Goal: Task Accomplishment & Management: Use online tool/utility

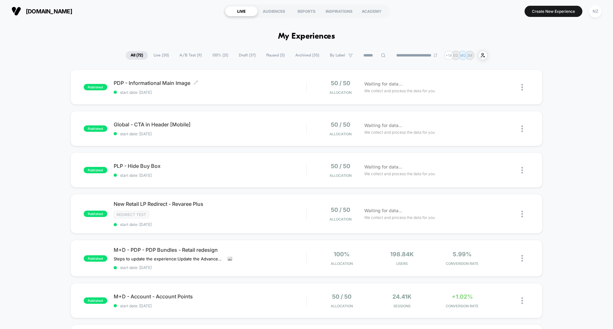
click at [238, 88] on div "PDP - Informational Main Image Click to edit experience details Click to edit e…" at bounding box center [210, 87] width 193 height 15
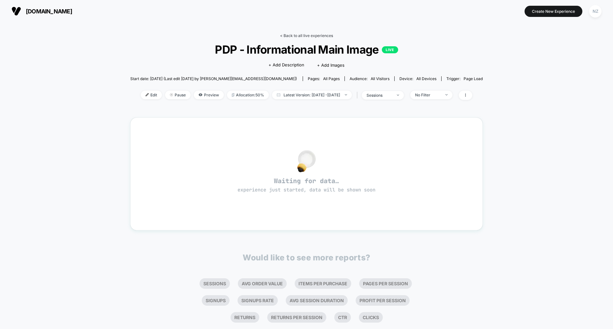
click at [318, 35] on link "< Back to all live experiences" at bounding box center [306, 35] width 53 height 5
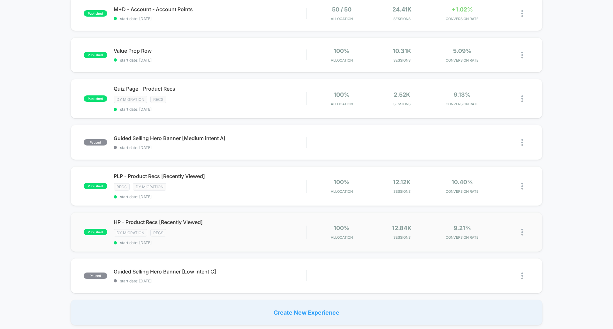
scroll to position [447, 0]
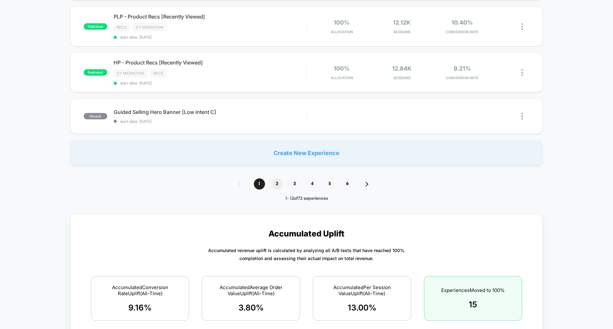
click at [272, 186] on span "2" at bounding box center [276, 183] width 11 height 11
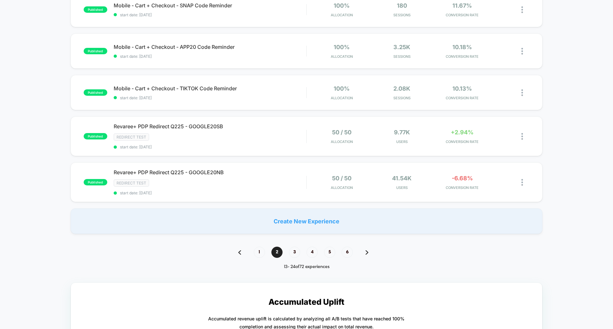
scroll to position [479, 0]
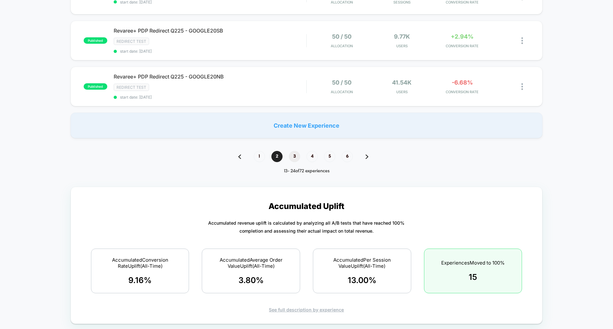
click at [290, 153] on span "3" at bounding box center [294, 156] width 11 height 11
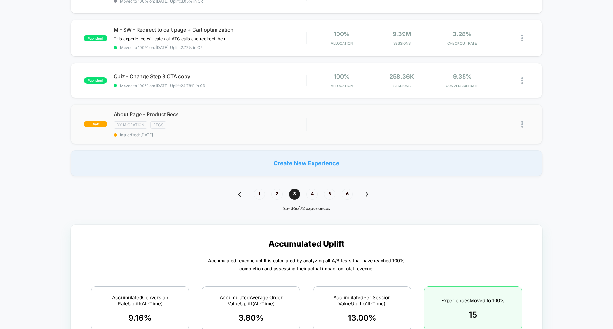
scroll to position [447, 0]
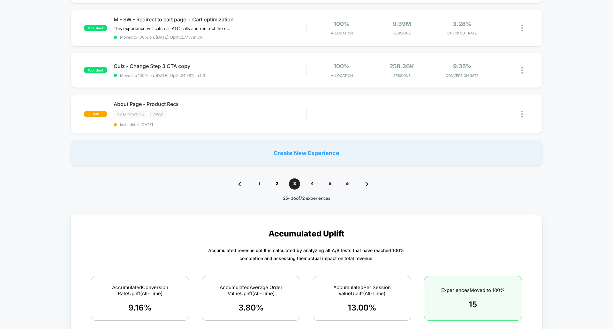
click at [243, 183] on div "1 2 3 4 5 6" at bounding box center [306, 183] width 149 height 11
click at [246, 182] on div "1 2 3 4 5 6" at bounding box center [306, 183] width 149 height 11
click at [254, 182] on span "1" at bounding box center [259, 183] width 11 height 11
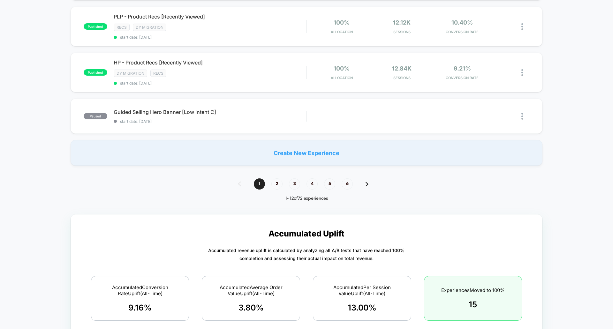
click at [174, 109] on span "Guided Selling Hero Banner [Low intent C]" at bounding box center [210, 112] width 193 height 6
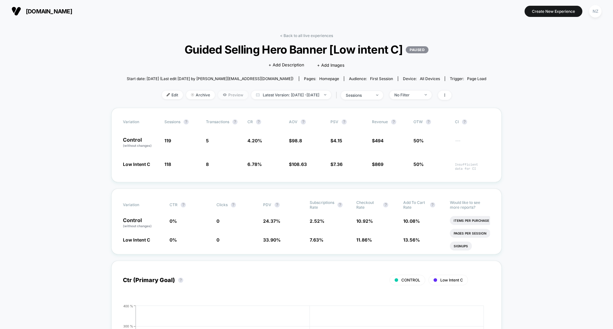
click at [237, 95] on span "Preview" at bounding box center [233, 95] width 30 height 9
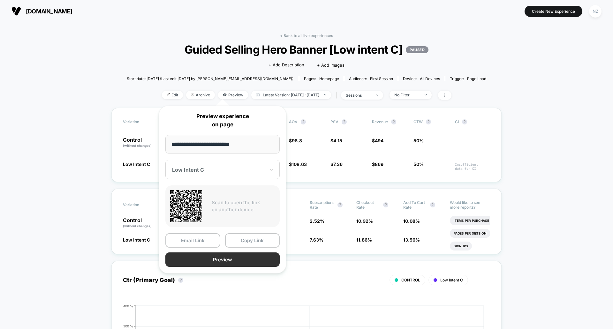
click at [235, 257] on button "Preview" at bounding box center [222, 260] width 114 height 14
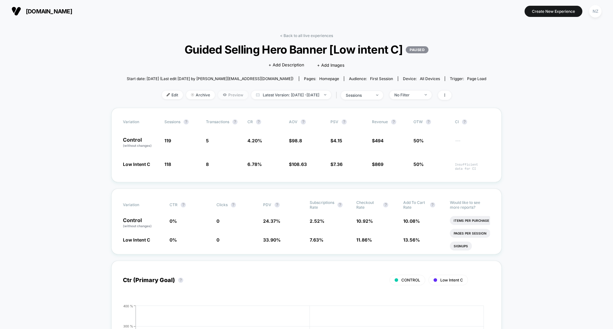
click at [221, 95] on span "Preview" at bounding box center [233, 95] width 30 height 9
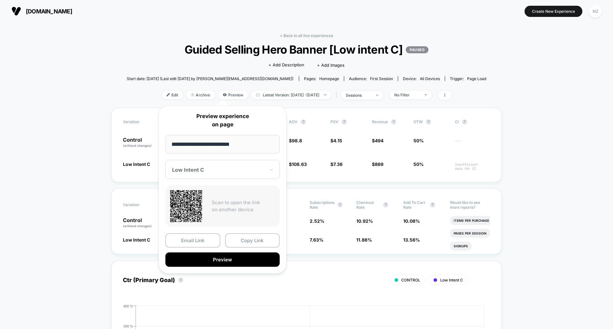
click at [225, 150] on input "**********" at bounding box center [222, 144] width 114 height 19
click at [225, 166] on div "Low Intent C" at bounding box center [222, 169] width 114 height 19
click at [212, 198] on div "CONTROL" at bounding box center [223, 203] width 108 height 11
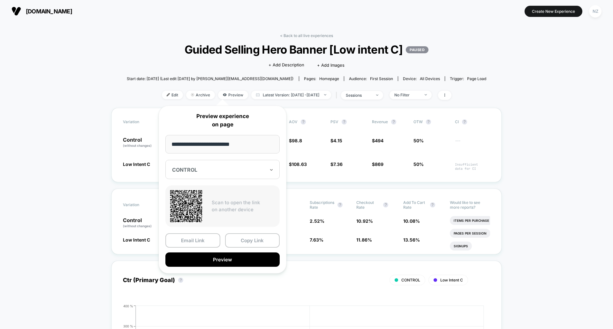
click at [217, 170] on div at bounding box center [218, 170] width 93 height 6
click at [221, 188] on div "Low Intent C" at bounding box center [223, 191] width 108 height 11
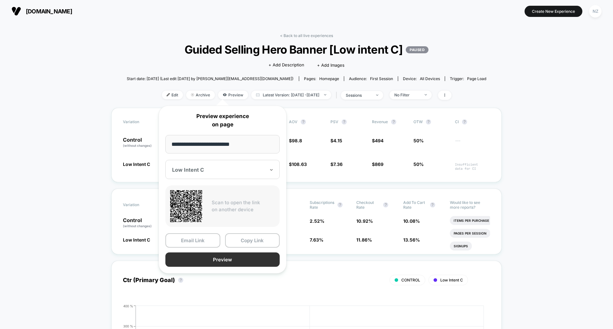
click at [214, 263] on button "Preview" at bounding box center [222, 260] width 114 height 14
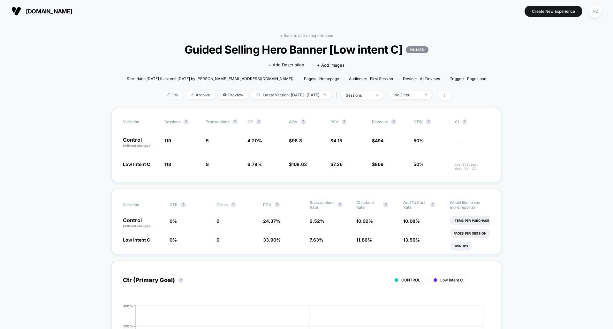
click at [167, 96] on img at bounding box center [168, 94] width 3 height 3
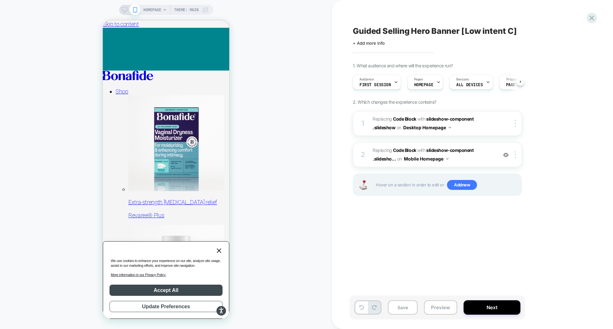
scroll to position [0, 0]
click at [516, 126] on img at bounding box center [515, 123] width 1 height 7
click at [462, 128] on span "Replacing Code Block WITH slideshow-component .slideshow slideshow-component .s…" at bounding box center [434, 123] width 122 height 17
click at [512, 123] on div at bounding box center [516, 123] width 11 height 7
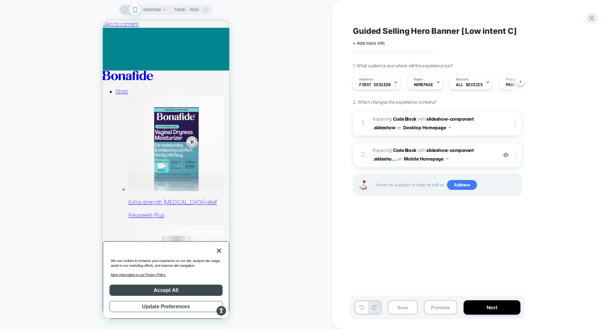
click at [592, 110] on div "Guided Selling Hero Banner [Low intent C] Click to edit experience details + Ad…" at bounding box center [472, 164] width 281 height 329
click at [453, 121] on span "slideshow-component .slideshow" at bounding box center [423, 123] width 101 height 14
click at [448, 128] on button "Desktop Homepage" at bounding box center [427, 127] width 48 height 9
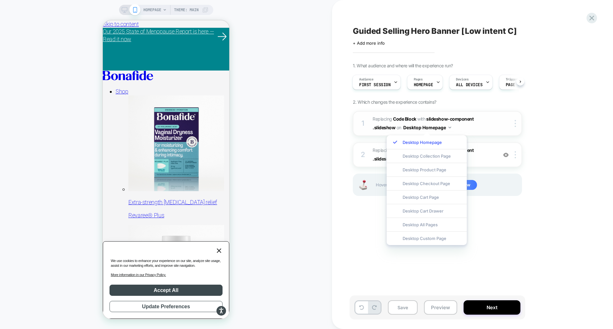
click at [452, 128] on span "Replacing Code Block WITH slideshow-component .slideshow slideshow-component .s…" at bounding box center [434, 123] width 122 height 17
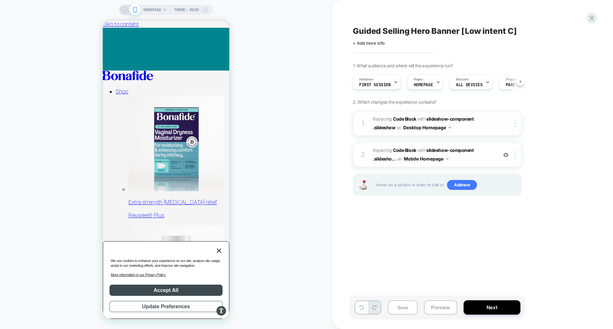
click at [386, 119] on span "Replacing Code Block" at bounding box center [395, 118] width 44 height 5
click at [363, 116] on div "1 Replacing Code Block WITH slideshow-component .slideshow slideshow-component …" at bounding box center [437, 123] width 169 height 25
click at [476, 127] on span "Replacing Code Block WITH slideshow-component .slideshow slideshow-component .s…" at bounding box center [434, 123] width 122 height 17
click at [477, 151] on span "Replacing Code Block WITH slideshow-component .slidesho... slideshow-component …" at bounding box center [434, 154] width 122 height 17
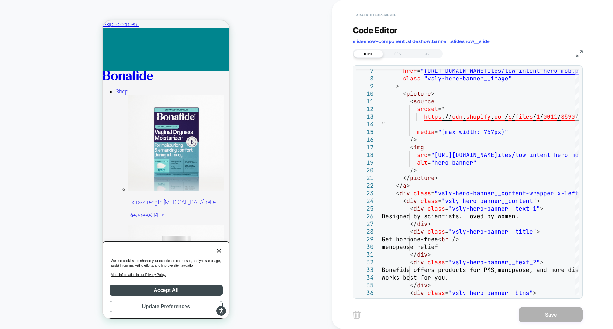
click at [359, 14] on button "< Back to experience" at bounding box center [376, 15] width 47 height 10
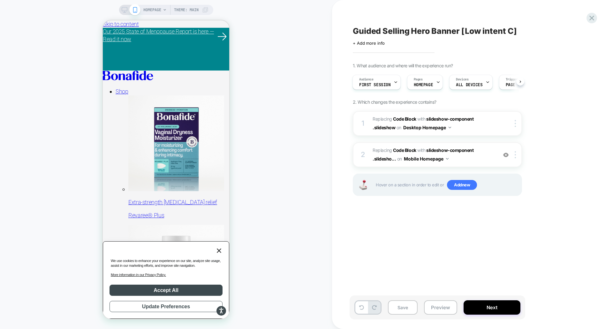
click at [126, 9] on rect at bounding box center [124, 9] width 5 height 4
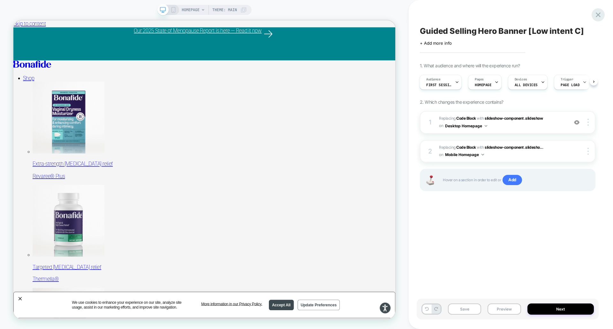
click at [600, 15] on icon at bounding box center [598, 15] width 9 height 9
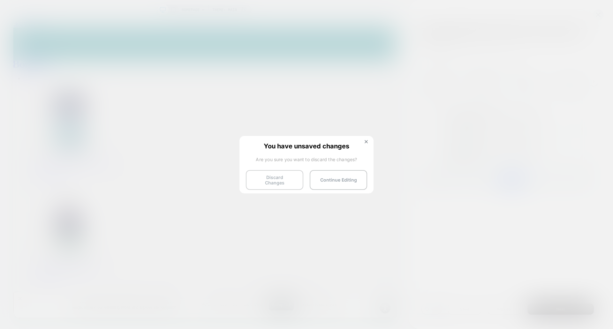
click at [291, 178] on button "Discard Changes" at bounding box center [274, 180] width 57 height 20
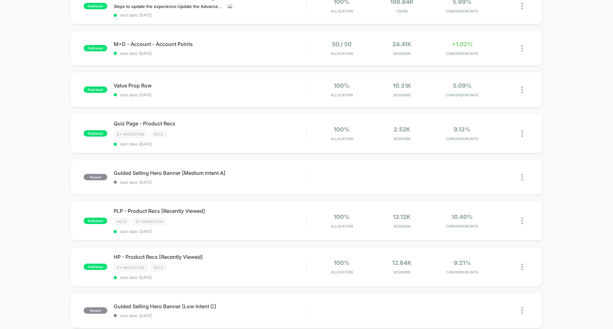
scroll to position [319, 0]
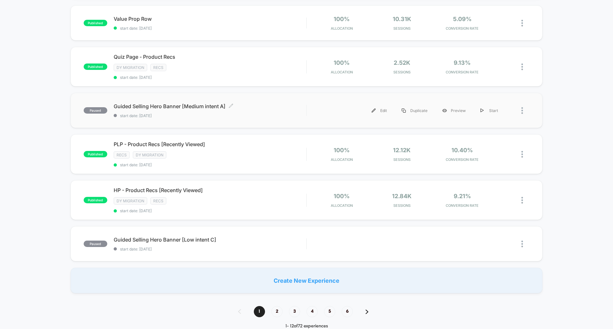
click at [265, 115] on span "start date: [DATE]" at bounding box center [210, 115] width 193 height 5
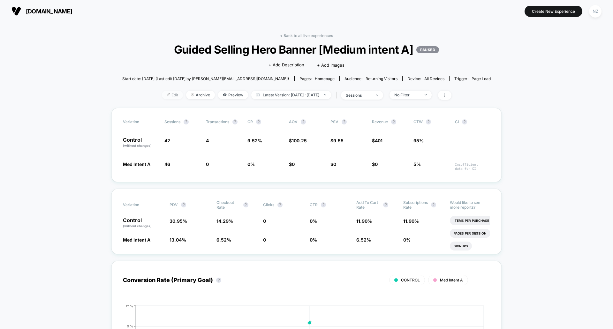
click at [166, 96] on span "Edit" at bounding box center [172, 95] width 21 height 9
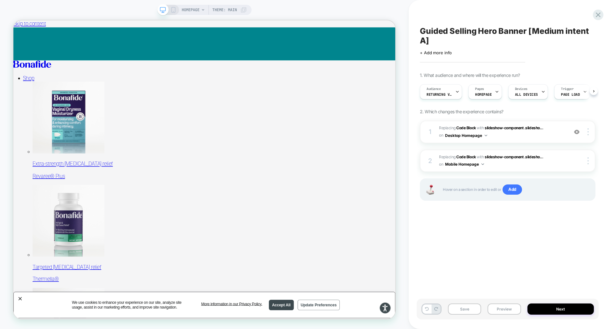
scroll to position [0, 0]
click at [511, 139] on span "Replacing Code Block WITH slideshow-component .slidesho... slideshow-component …" at bounding box center [502, 132] width 126 height 15
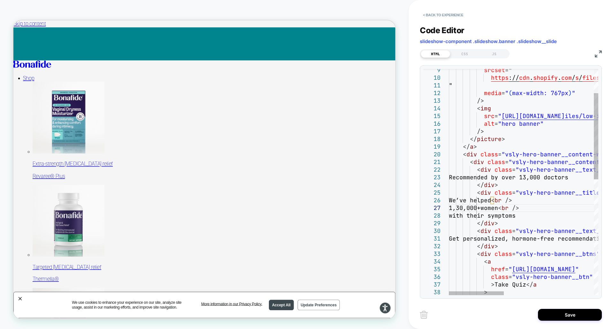
scroll to position [46, 48]
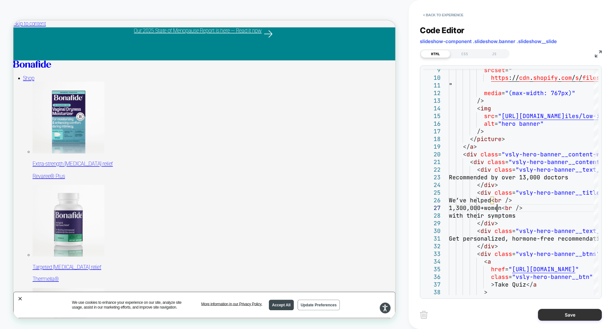
type textarea "**********"
click at [552, 317] on button "Save" at bounding box center [570, 315] width 64 height 12
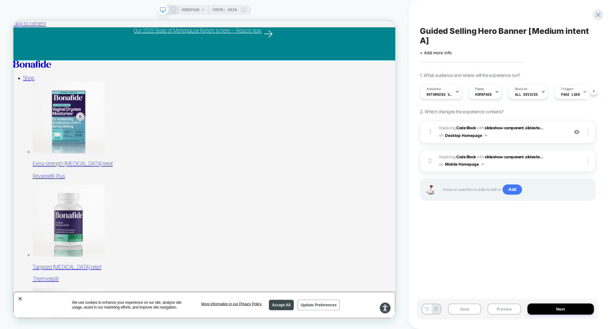
scroll to position [0, 0]
click at [562, 163] on span "Replacing Code Block WITH slideshow-component .slidesho... slideshow-component …" at bounding box center [502, 161] width 126 height 15
click at [556, 157] on span "Replacing Code Block WITH slideshow-component .slidesho... slideshow-component …" at bounding box center [502, 161] width 126 height 15
click at [175, 11] on icon at bounding box center [173, 10] width 6 height 6
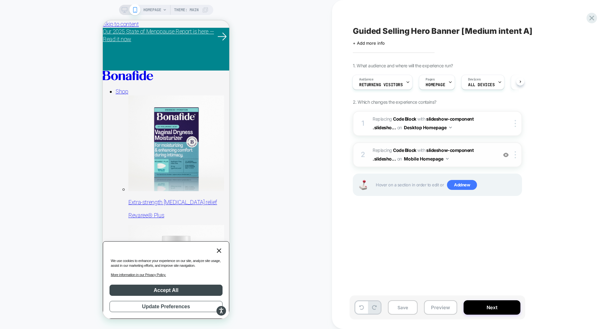
click at [466, 160] on span "Replacing Code Block WITH slideshow-component .slidesho... slideshow-component …" at bounding box center [434, 154] width 122 height 17
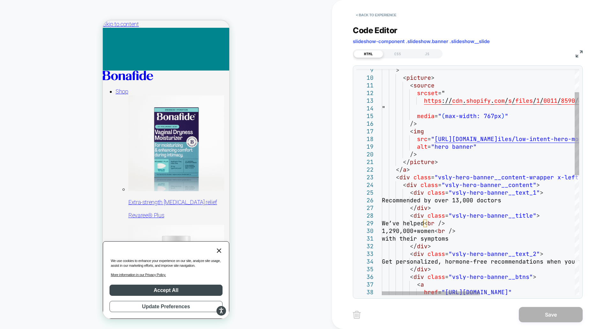
click at [428, 232] on div "> < picture > < source srcset = " https :// cdn . shopify . com / s / files / 1…" at bounding box center [575, 313] width 387 height 617
type textarea "**********"
click at [550, 319] on button "Save" at bounding box center [551, 314] width 64 height 15
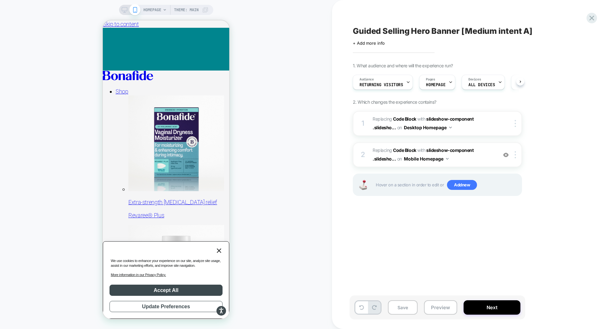
scroll to position [0, 0]
click at [477, 308] on button "Next" at bounding box center [492, 307] width 57 height 14
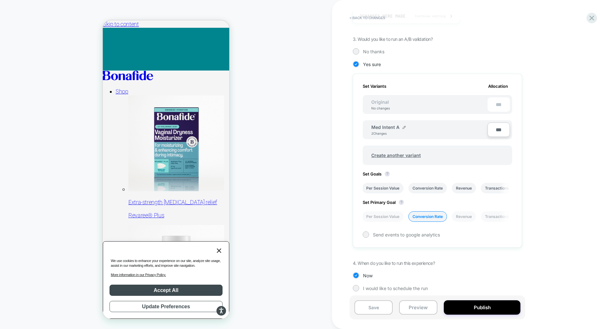
scroll to position [140, 0]
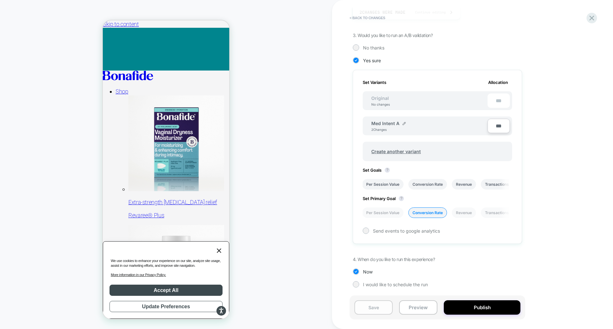
click at [376, 306] on button "Save" at bounding box center [373, 307] width 38 height 14
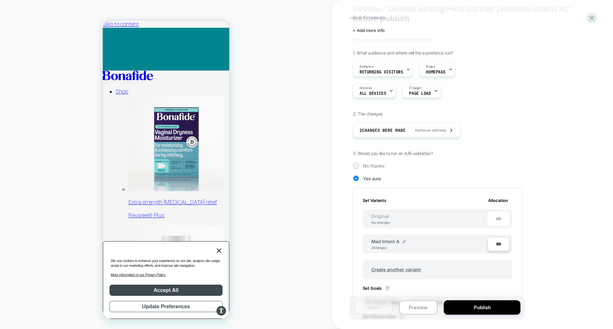
scroll to position [0, 0]
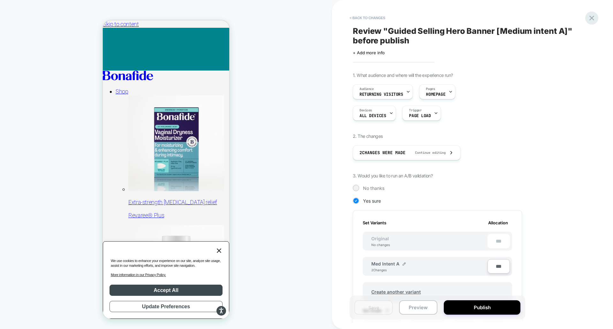
click at [592, 19] on icon at bounding box center [591, 18] width 5 height 5
